Goal: Task Accomplishment & Management: Use online tool/utility

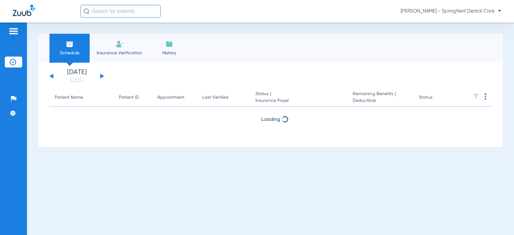
click at [121, 10] on input "text" at bounding box center [120, 11] width 80 height 13
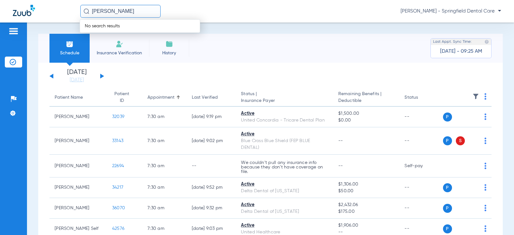
drag, startPoint x: 127, startPoint y: 12, endPoint x: 51, endPoint y: 21, distance: 75.9
click at [51, 21] on div "anna lowery No search results Jeovanny Perez - Springfield Dental Care" at bounding box center [257, 11] width 514 height 22
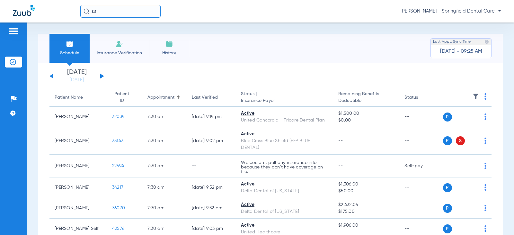
type input "a"
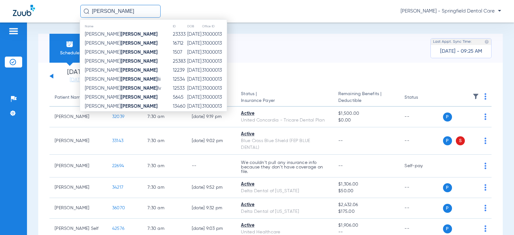
click at [91, 12] on input "lowery" at bounding box center [120, 11] width 80 height 13
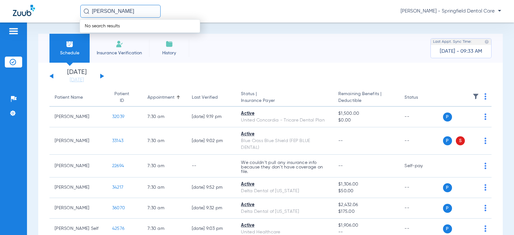
click at [140, 13] on input "hunter lowery" at bounding box center [120, 11] width 80 height 13
click at [107, 13] on input "hunter lowery" at bounding box center [120, 11] width 80 height 13
drag, startPoint x: 107, startPoint y: 12, endPoint x: 62, endPoint y: 17, distance: 45.3
click at [62, 17] on div "hunter lowery No search results Jeovanny Perez - Springfield Dental Care" at bounding box center [257, 11] width 514 height 22
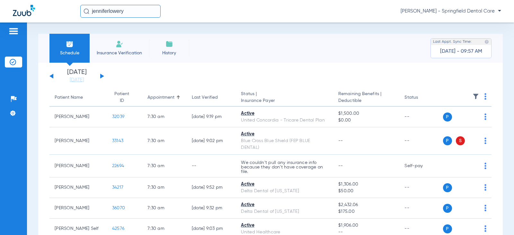
type input "jennifer lowery"
click at [146, 9] on input "jennifer lowery" at bounding box center [120, 11] width 80 height 13
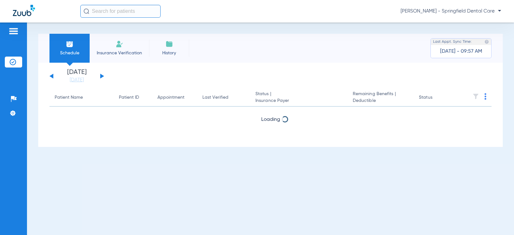
click at [102, 9] on input "text" at bounding box center [120, 11] width 80 height 13
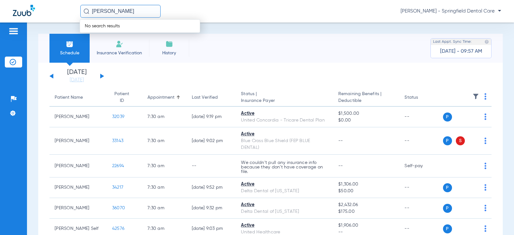
click at [130, 11] on input "Jennifer lowery" at bounding box center [120, 11] width 80 height 13
click at [135, 12] on input "Jennifer lowery" at bounding box center [120, 11] width 80 height 13
click at [202, 8] on div "Jennifer lowery No search results Jeovanny Perez - Springfield Dental Care" at bounding box center [290, 11] width 420 height 13
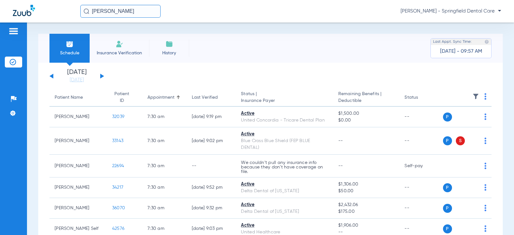
click at [135, 13] on input "Jennifer lowery" at bounding box center [120, 11] width 80 height 13
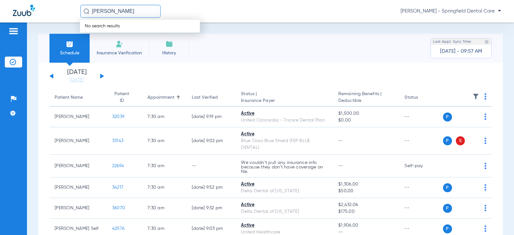
click at [125, 11] on input "Jennifer lowery" at bounding box center [120, 11] width 80 height 13
click at [228, 0] on div "Jennifer lowery No search results Jeovanny Perez - Springfield Dental Care" at bounding box center [257, 11] width 514 height 22
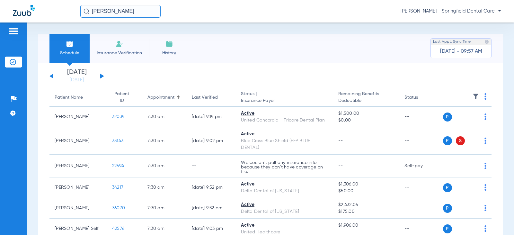
click at [134, 12] on input "Jennifer lowery" at bounding box center [120, 11] width 80 height 13
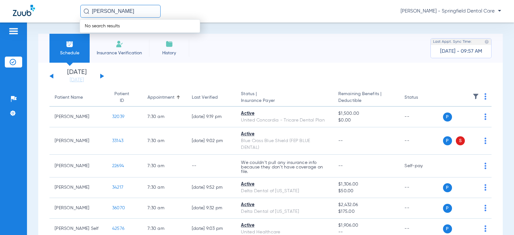
click at [134, 12] on input "Jennifer lowery" at bounding box center [120, 11] width 80 height 13
drag, startPoint x: 139, startPoint y: 9, endPoint x: 48, endPoint y: 13, distance: 91.2
click at [48, 13] on div "Jennifer lowery No search results Jeovanny Perez - Springfield Dental Care" at bounding box center [257, 11] width 514 height 22
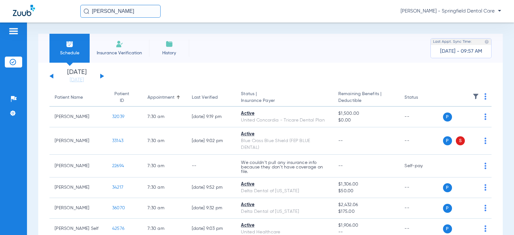
type input "jennifer lowery"
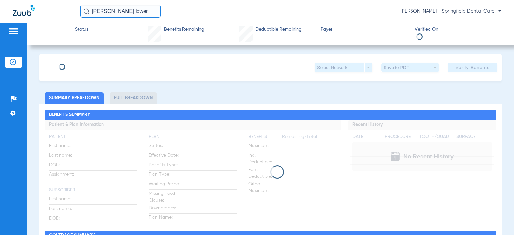
type input "[PERSON_NAME]"
type input "[DATE]"
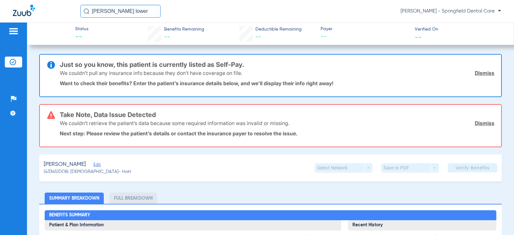
click at [97, 166] on span "Edit" at bounding box center [96, 165] width 6 height 6
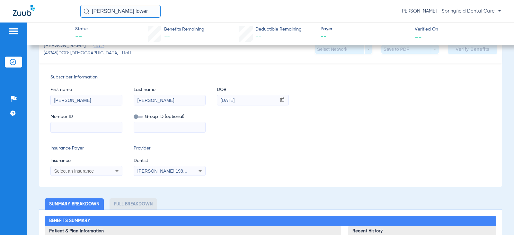
scroll to position [128, 0]
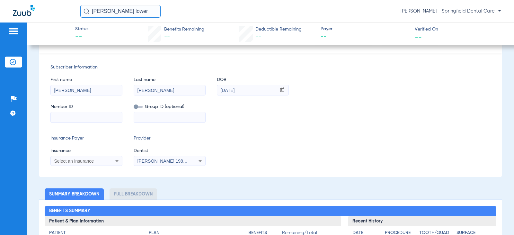
click at [72, 114] on input at bounding box center [86, 117] width 71 height 10
paste input "XXP966130001"
type input "XXP966130001"
click at [84, 151] on span "Insurance" at bounding box center [86, 150] width 72 height 7
click at [84, 160] on span "Select an Insurance" at bounding box center [74, 160] width 40 height 5
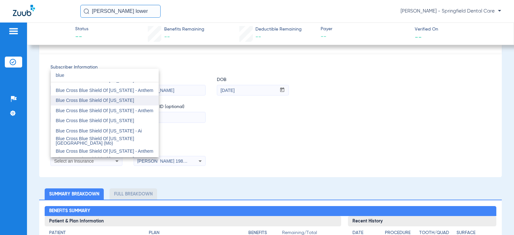
type input "blue"
click at [115, 100] on span "Blue Cross Blue Shield Of [US_STATE]" at bounding box center [95, 100] width 78 height 5
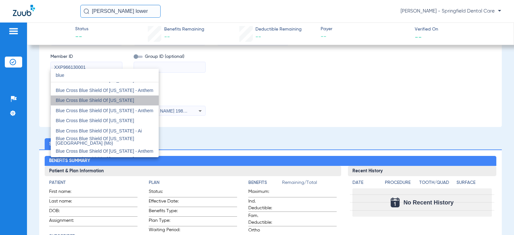
scroll to position [78, 0]
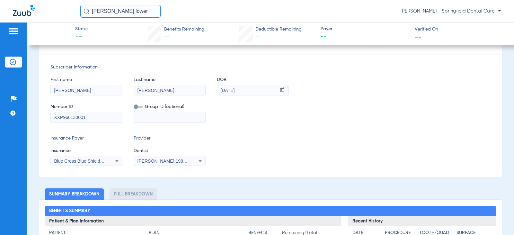
click at [164, 160] on span "[PERSON_NAME] 1982829420" at bounding box center [168, 160] width 63 height 5
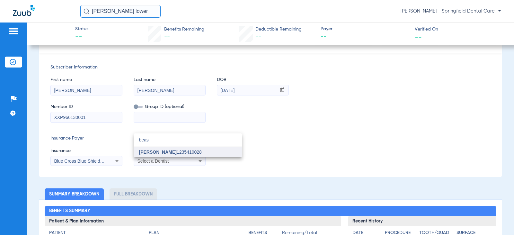
type input "beas"
click at [162, 153] on span "[PERSON_NAME]" at bounding box center [158, 151] width 38 height 5
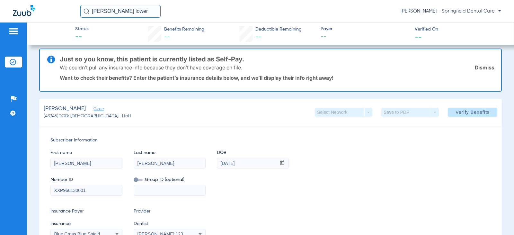
scroll to position [0, 0]
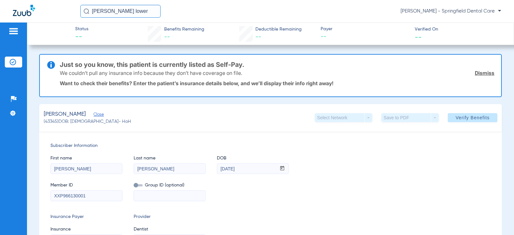
click at [468, 118] on span "Verify Benefits" at bounding box center [472, 117] width 34 height 5
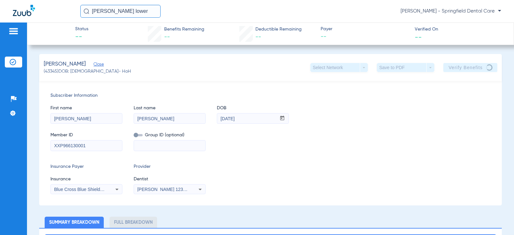
click at [91, 145] on input "XXP966130001" at bounding box center [86, 145] width 71 height 10
click at [429, 106] on div "First name [PERSON_NAME] Last name [PERSON_NAME] mm / dd / yyyy [DATE]" at bounding box center [270, 111] width 440 height 25
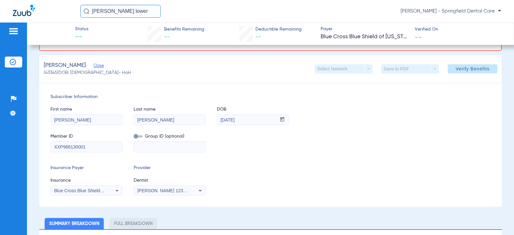
scroll to position [128, 0]
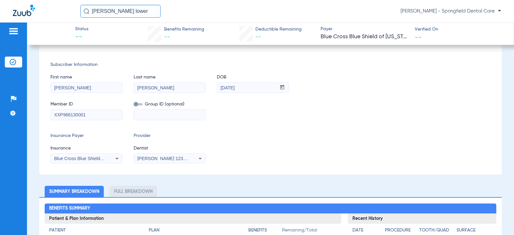
drag, startPoint x: 96, startPoint y: 112, endPoint x: -97, endPoint y: 108, distance: 193.3
click at [0, 108] on html "[PERSON_NAME] lower [PERSON_NAME] - Springfield Dental Care Patients Insurance …" at bounding box center [257, 117] width 514 height 235
paste input "18004436657"
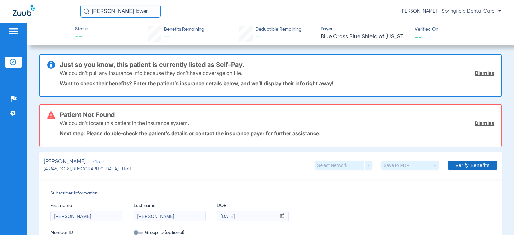
type input "18004436657"
click at [466, 159] on span at bounding box center [471, 164] width 49 height 15
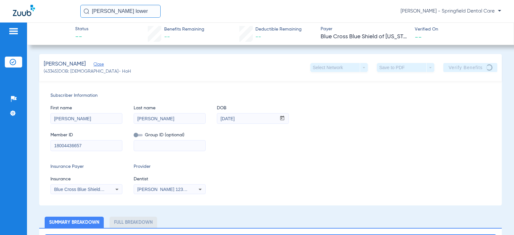
click at [375, 144] on div "Member ID 18004436657 Group ID (optional)" at bounding box center [270, 138] width 440 height 25
click at [364, 153] on div "Subscriber Information First name [PERSON_NAME] Last name [PERSON_NAME] mm / dd…" at bounding box center [270, 143] width 462 height 124
click at [253, 157] on div "Subscriber Information First name [PERSON_NAME] Last name [PERSON_NAME] mm / dd…" at bounding box center [270, 143] width 462 height 124
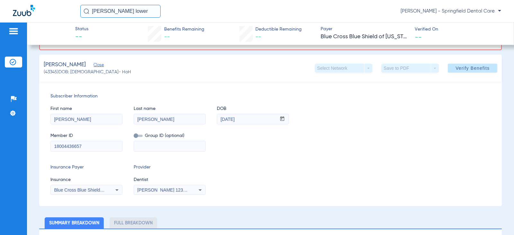
scroll to position [96, 0]
click at [110, 189] on div "Blue Cross Blue Shield Of [US_STATE]" at bounding box center [86, 190] width 71 height 8
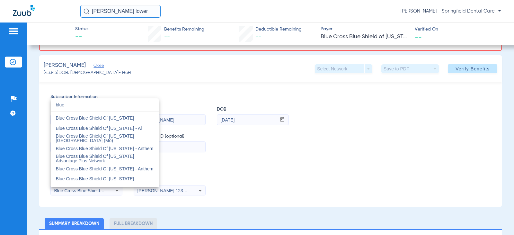
scroll to position [193, 0]
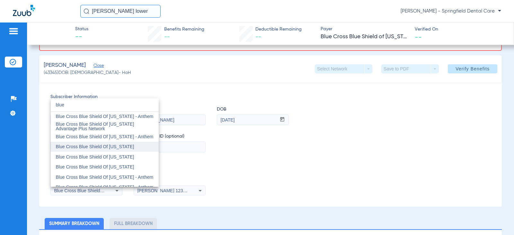
type input "blue"
click at [134, 145] on span "Blue Cross Blue Shield Of [US_STATE]" at bounding box center [95, 146] width 78 height 5
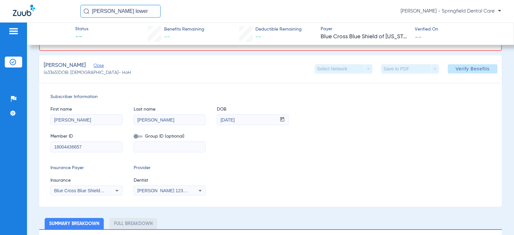
click at [111, 160] on div "Subscriber Information First name [PERSON_NAME] Last name [PERSON_NAME] mm / dd…" at bounding box center [270, 144] width 462 height 124
drag, startPoint x: 100, startPoint y: 146, endPoint x: 24, endPoint y: 147, distance: 76.7
click at [24, 147] on div "Patients Insurance Verification Setup Help Center Settings Status -- Benefits R…" at bounding box center [257, 139] width 514 height 235
click at [239, 173] on div "Insurance Payer Insurance Blue Cross Blue Shield Of [US_STATE] Provider Dentist…" at bounding box center [270, 179] width 440 height 31
click at [480, 67] on span "Verify Benefits" at bounding box center [472, 68] width 34 height 5
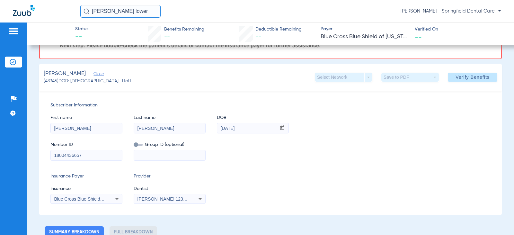
scroll to position [96, 0]
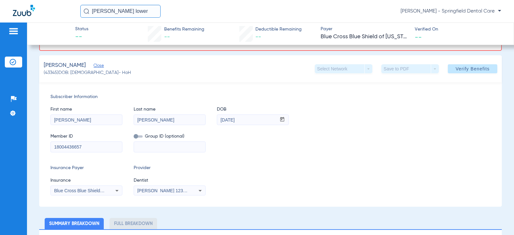
drag, startPoint x: 96, startPoint y: 146, endPoint x: -32, endPoint y: 144, distance: 128.1
click at [0, 144] on html "[PERSON_NAME] lower [PERSON_NAME] - Springfield Dental Care Patients Insurance …" at bounding box center [257, 117] width 514 height 235
paste input "XXP966130001"
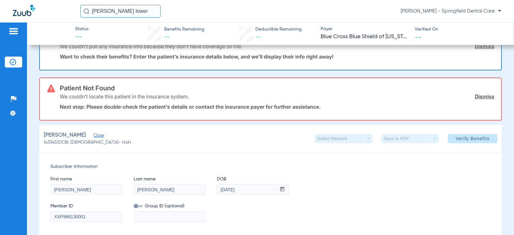
scroll to position [0, 0]
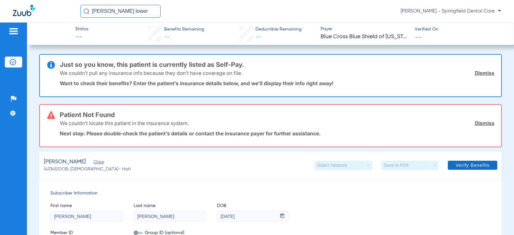
type input "XXP966130001"
click at [473, 163] on span "Verify Benefits" at bounding box center [472, 164] width 34 height 5
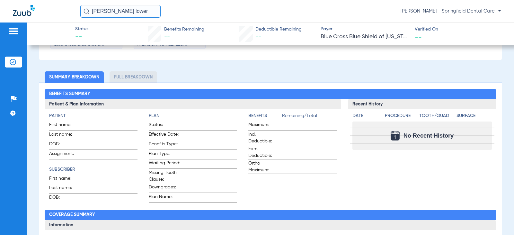
scroll to position [290, 0]
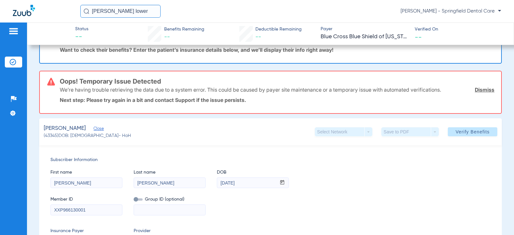
click at [411, 182] on div "First name [PERSON_NAME] Last name [PERSON_NAME] mm / dd / yyyy [DATE]" at bounding box center [270, 175] width 440 height 25
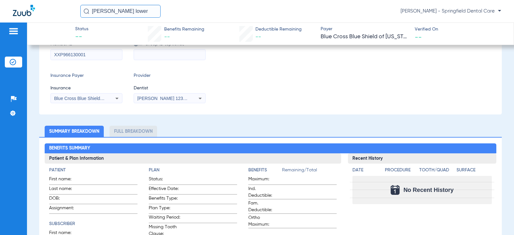
scroll to position [162, 0]
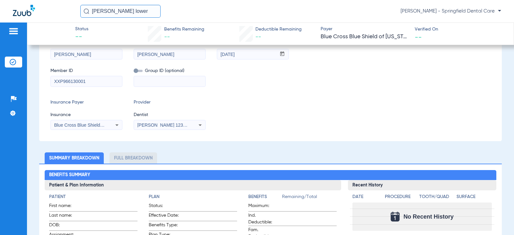
click at [254, 98] on div "Subscriber Information First name [PERSON_NAME] Last name [PERSON_NAME] mm / dd…" at bounding box center [270, 79] width 462 height 124
click at [253, 101] on div "Insurance Payer Insurance Blue Cross Blue Shield Of [US_STATE] Provider Dentist…" at bounding box center [270, 114] width 440 height 31
click at [256, 101] on div "Insurance Payer Insurance Blue Cross Blue Shield Of [US_STATE] Provider Dentist…" at bounding box center [270, 114] width 440 height 31
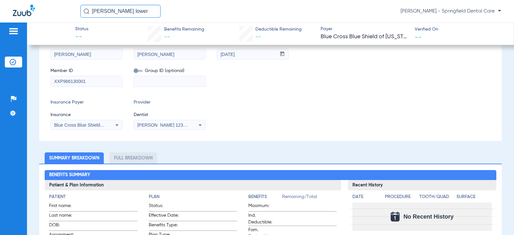
click at [256, 101] on div "Insurance Payer Insurance Blue Cross Blue Shield Of [US_STATE] Provider Dentist…" at bounding box center [270, 114] width 440 height 31
click at [271, 100] on div "Insurance Payer Insurance Blue Cross Blue Shield Of [US_STATE] Provider Dentist…" at bounding box center [270, 114] width 440 height 31
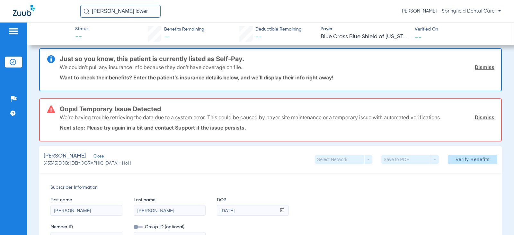
scroll to position [0, 0]
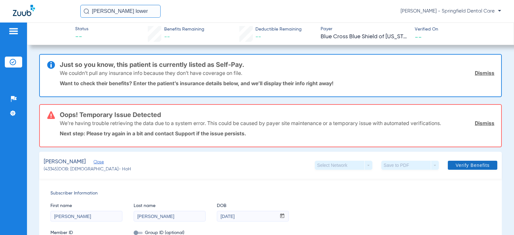
click at [462, 159] on span at bounding box center [471, 164] width 49 height 15
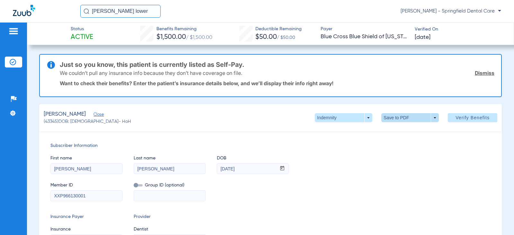
click at [406, 120] on span at bounding box center [409, 117] width 15 height 15
click at [404, 130] on span "Save to PDF" at bounding box center [406, 130] width 25 height 4
click at [184, 113] on div "[PERSON_NAME] (43345) DOB: [DEMOGRAPHIC_DATA] - HoH Indemnity arrow_drop_down S…" at bounding box center [270, 117] width 462 height 27
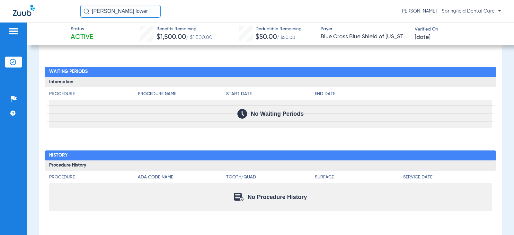
scroll to position [851, 0]
